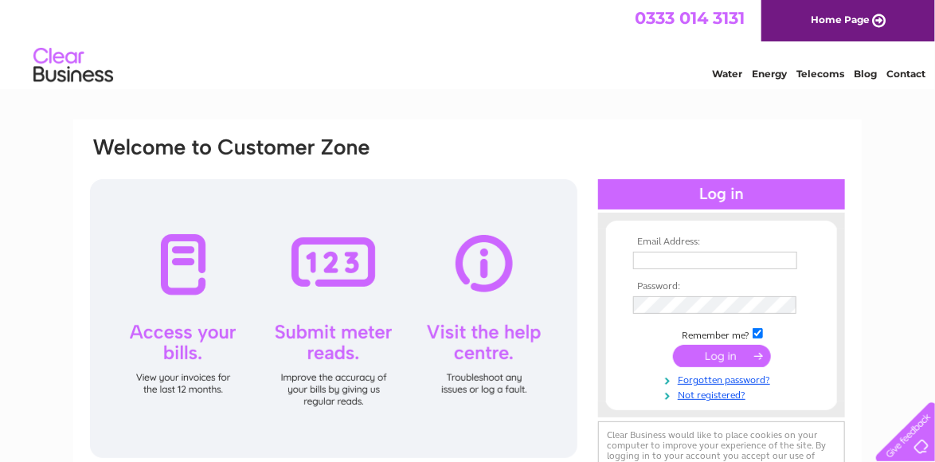
click at [652, 259] on input "text" at bounding box center [715, 261] width 164 height 18
type input "motors@milton-group.co.uk"
click at [714, 354] on input "submit" at bounding box center [722, 356] width 98 height 22
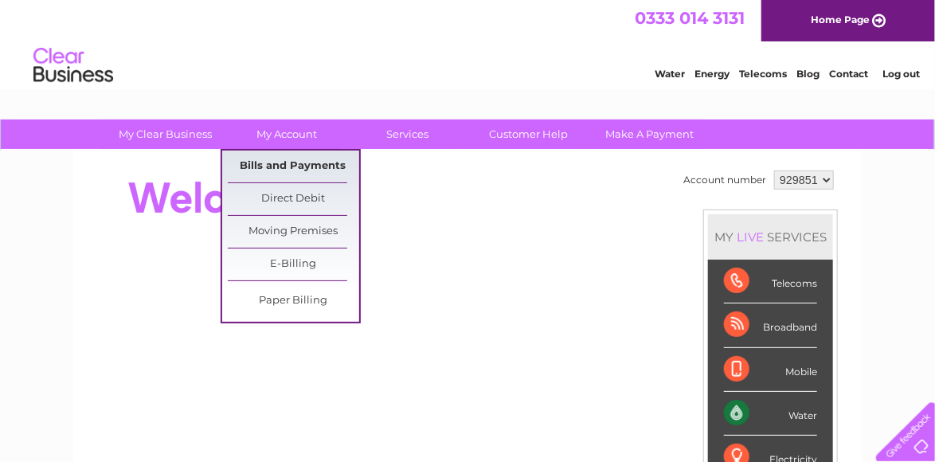
click at [281, 163] on link "Bills and Payments" at bounding box center [293, 167] width 131 height 32
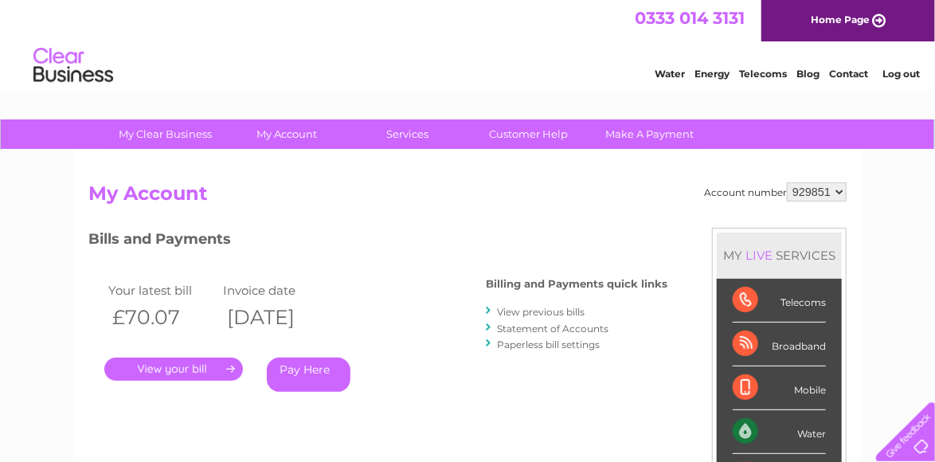
click at [178, 365] on link "." at bounding box center [173, 369] width 139 height 23
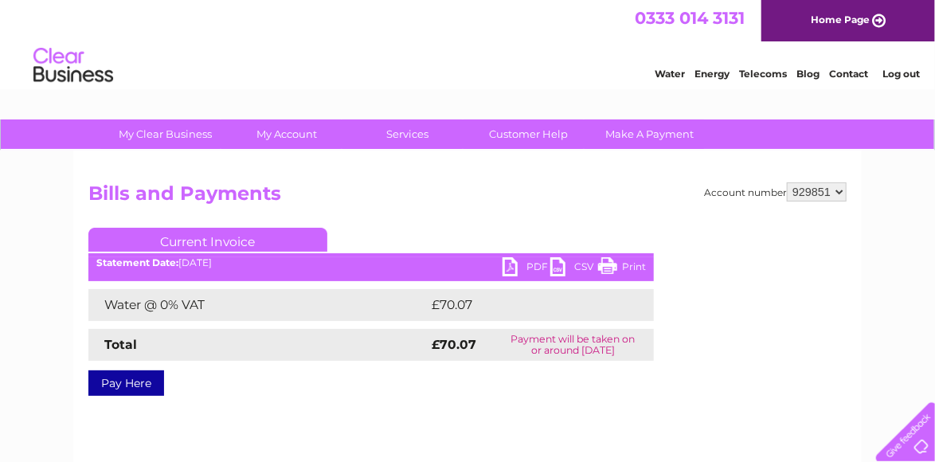
click at [512, 263] on link "PDF" at bounding box center [527, 268] width 48 height 23
